Goal: Navigation & Orientation: Understand site structure

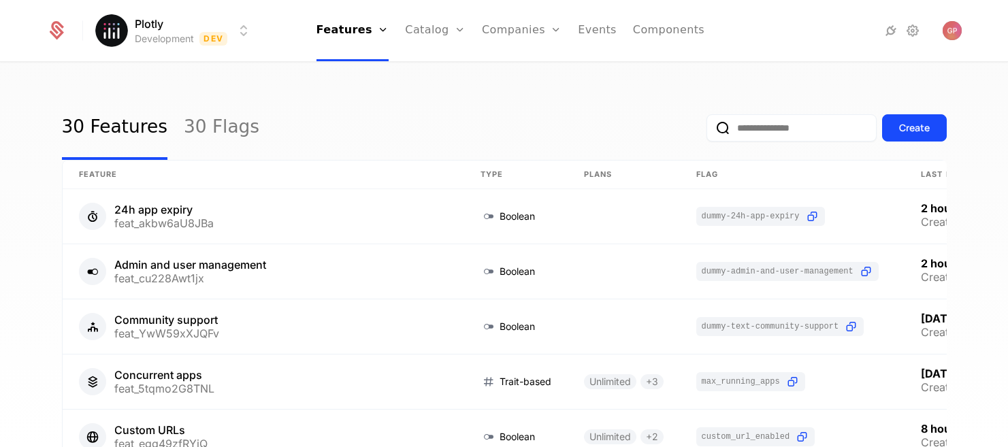
click at [231, 32] on html "Plotly Development Dev Features Features Flags Catalog Plans Add Ons Credits Co…" at bounding box center [504, 223] width 1008 height 447
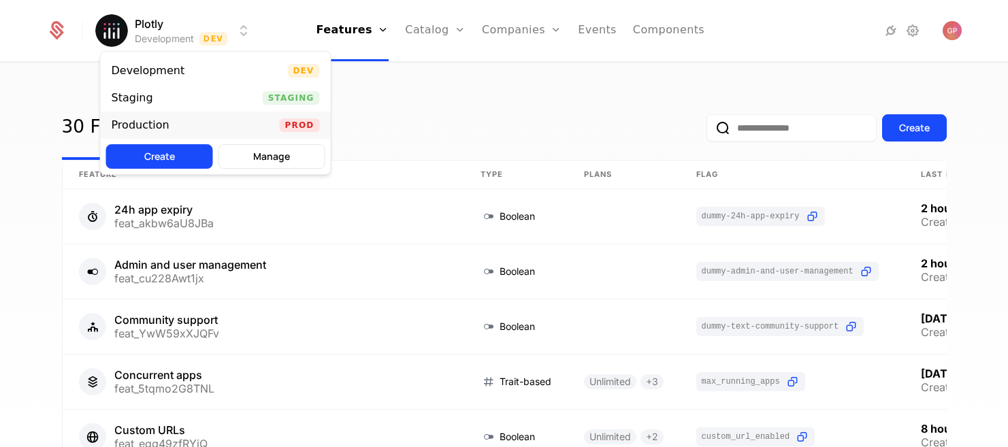
click at [213, 118] on div "Production Prod" at bounding box center [216, 125] width 230 height 27
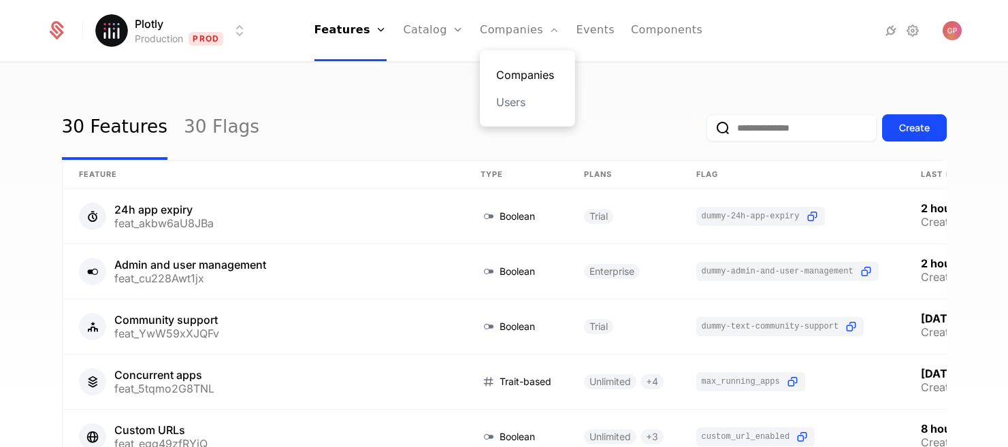
click at [513, 75] on link "Companies" at bounding box center [527, 75] width 63 height 16
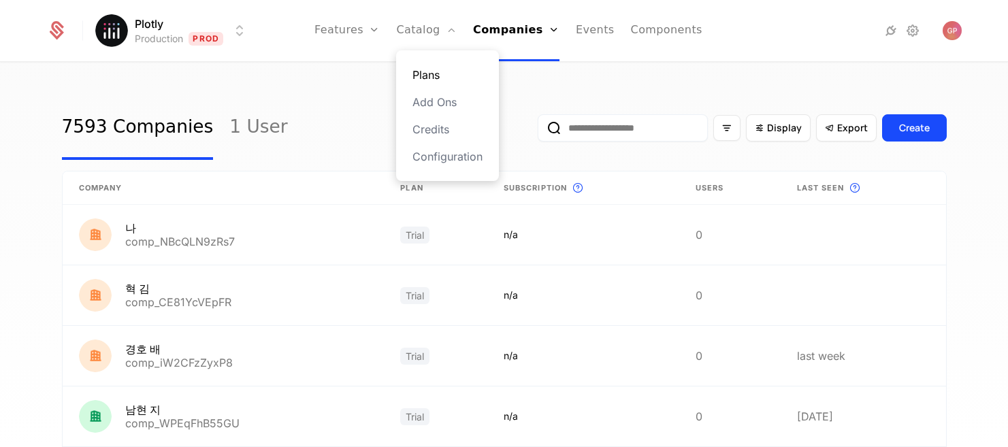
click at [431, 70] on link "Plans" at bounding box center [447, 75] width 70 height 16
